Goal: Task Accomplishment & Management: Use online tool/utility

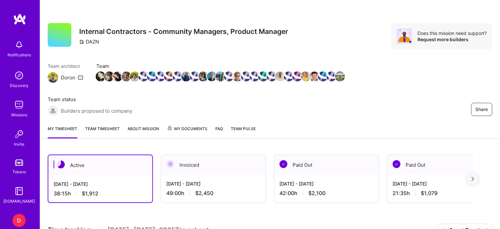
scroll to position [138, 0]
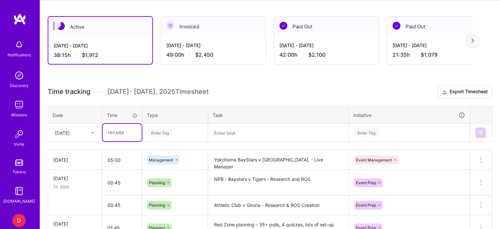
click at [113, 134] on input "text" at bounding box center [122, 132] width 39 height 17
type input "03:00"
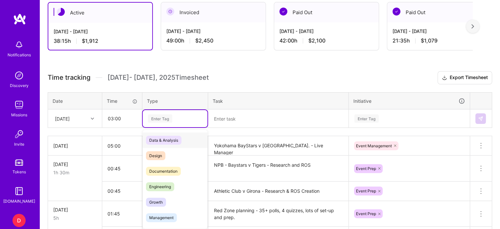
scroll to position [154, 0]
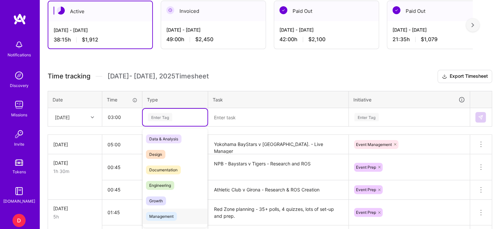
click at [167, 215] on span "Management" at bounding box center [161, 215] width 31 height 9
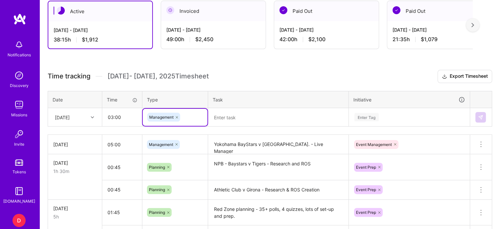
click at [234, 119] on textarea at bounding box center [278, 117] width 139 height 17
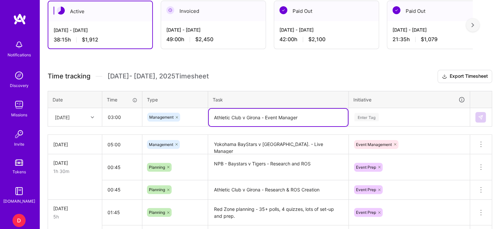
type textarea "Athletic Club v Girona - Event Manager"
click at [368, 113] on div "Enter Tag" at bounding box center [409, 117] width 120 height 17
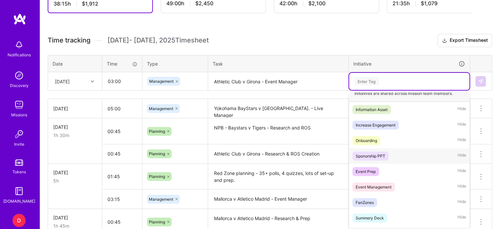
scroll to position [9, 0]
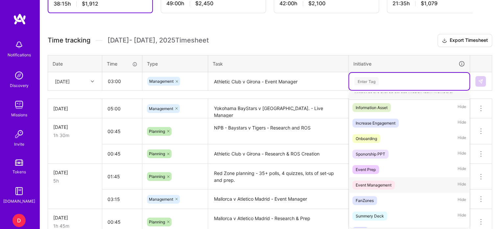
click at [374, 181] on div "Event Management" at bounding box center [374, 184] width 36 height 7
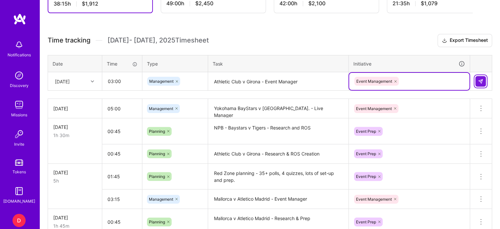
click at [481, 80] on img at bounding box center [480, 81] width 5 height 5
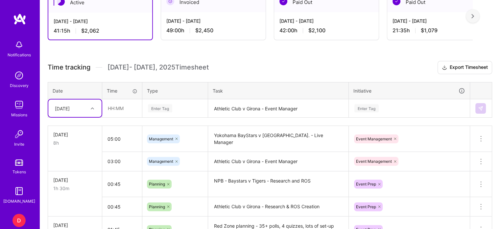
scroll to position [41, 0]
